Goal: Information Seeking & Learning: Learn about a topic

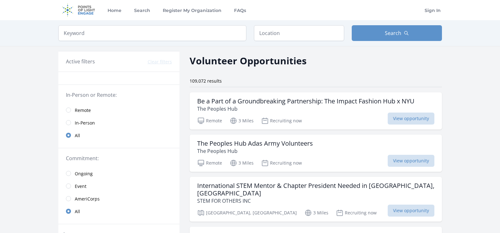
click at [72, 110] on link "Remote" at bounding box center [118, 110] width 121 height 13
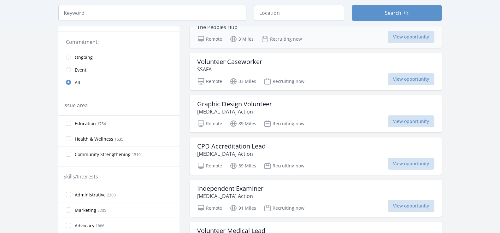
scroll to position [126, 0]
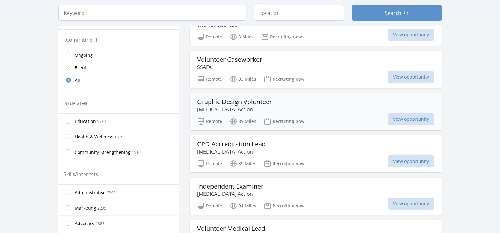
click at [241, 104] on h3 "Graphic Design Volunteer" at bounding box center [234, 102] width 75 height 8
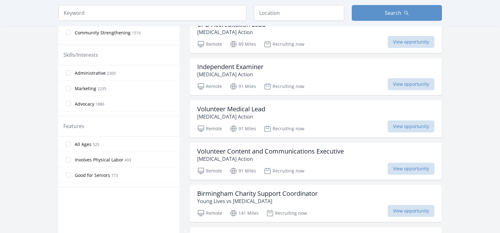
scroll to position [284, 0]
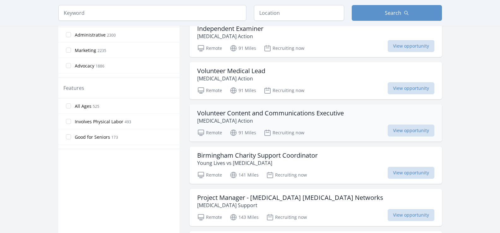
click at [245, 115] on h3 "Volunteer Content and Communications Executive" at bounding box center [270, 113] width 147 height 8
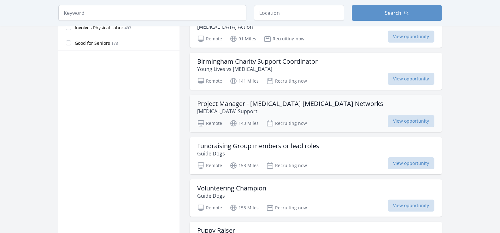
scroll to position [379, 0]
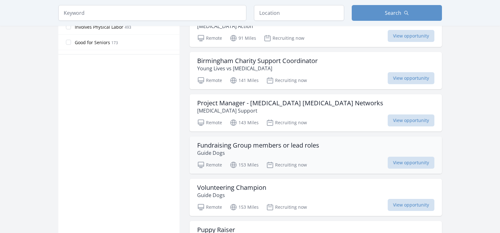
click at [223, 144] on h3 "Fundraising Group members or lead roles" at bounding box center [258, 146] width 122 height 8
click at [209, 145] on h3 "Fundraising Group members or lead roles" at bounding box center [258, 146] width 122 height 8
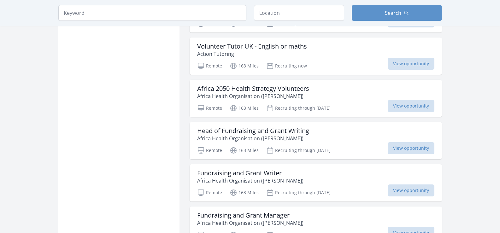
scroll to position [662, 0]
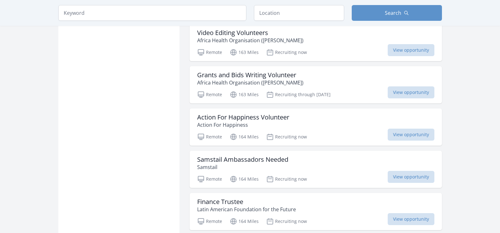
scroll to position [883, 0]
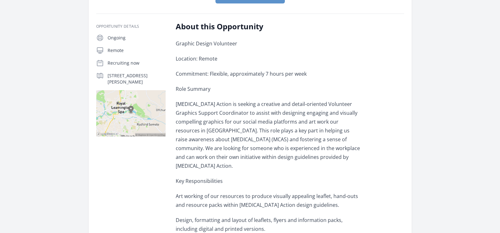
scroll to position [95, 0]
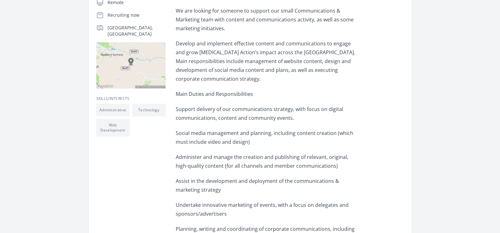
scroll to position [158, 0]
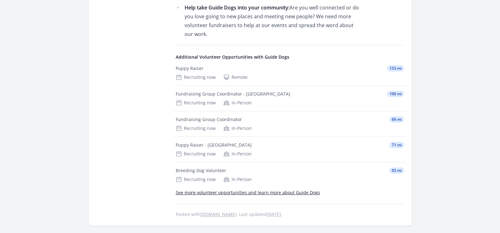
scroll to position [473, 0]
